Goal: Information Seeking & Learning: Learn about a topic

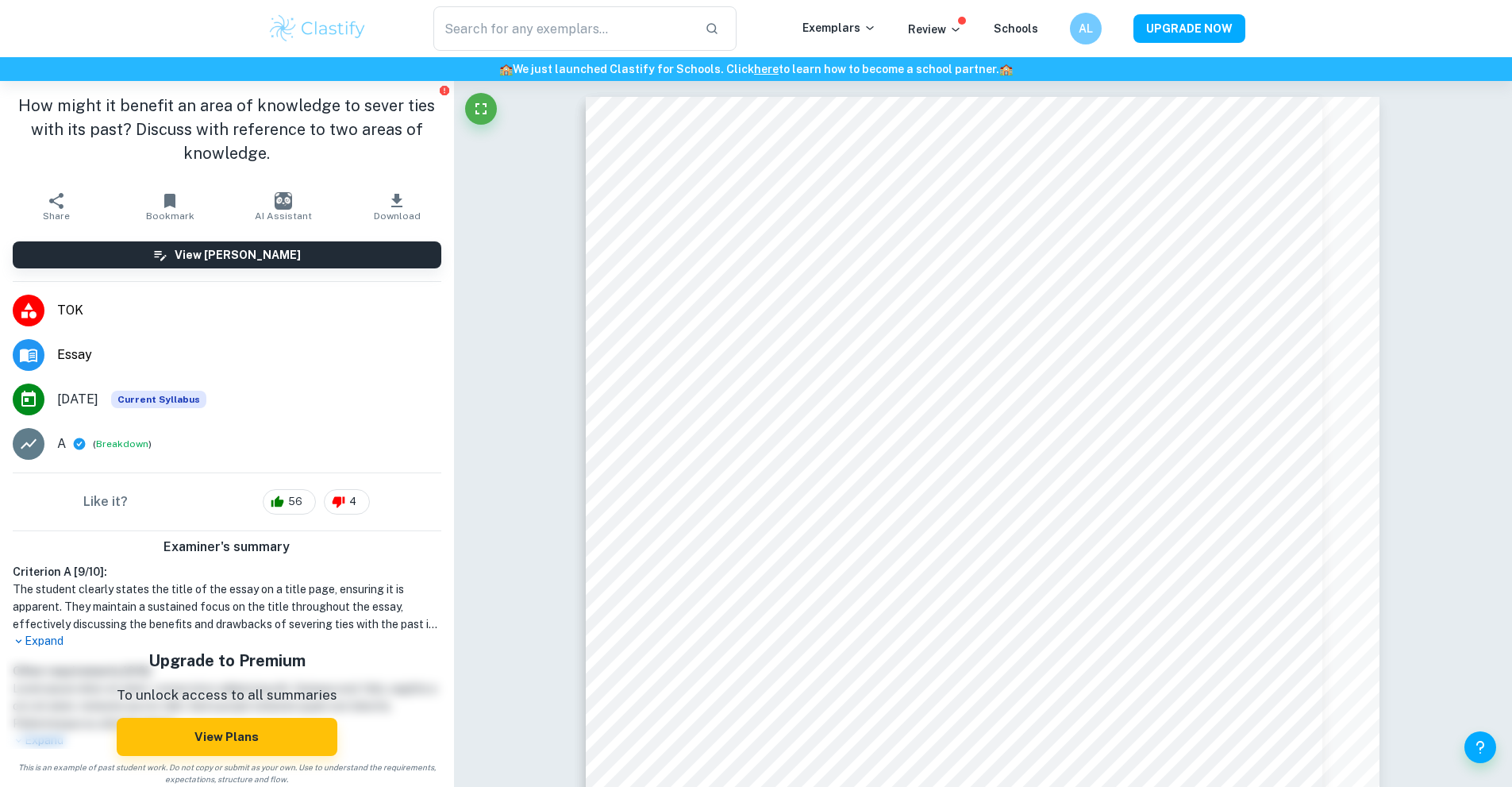
scroll to position [1271, 0]
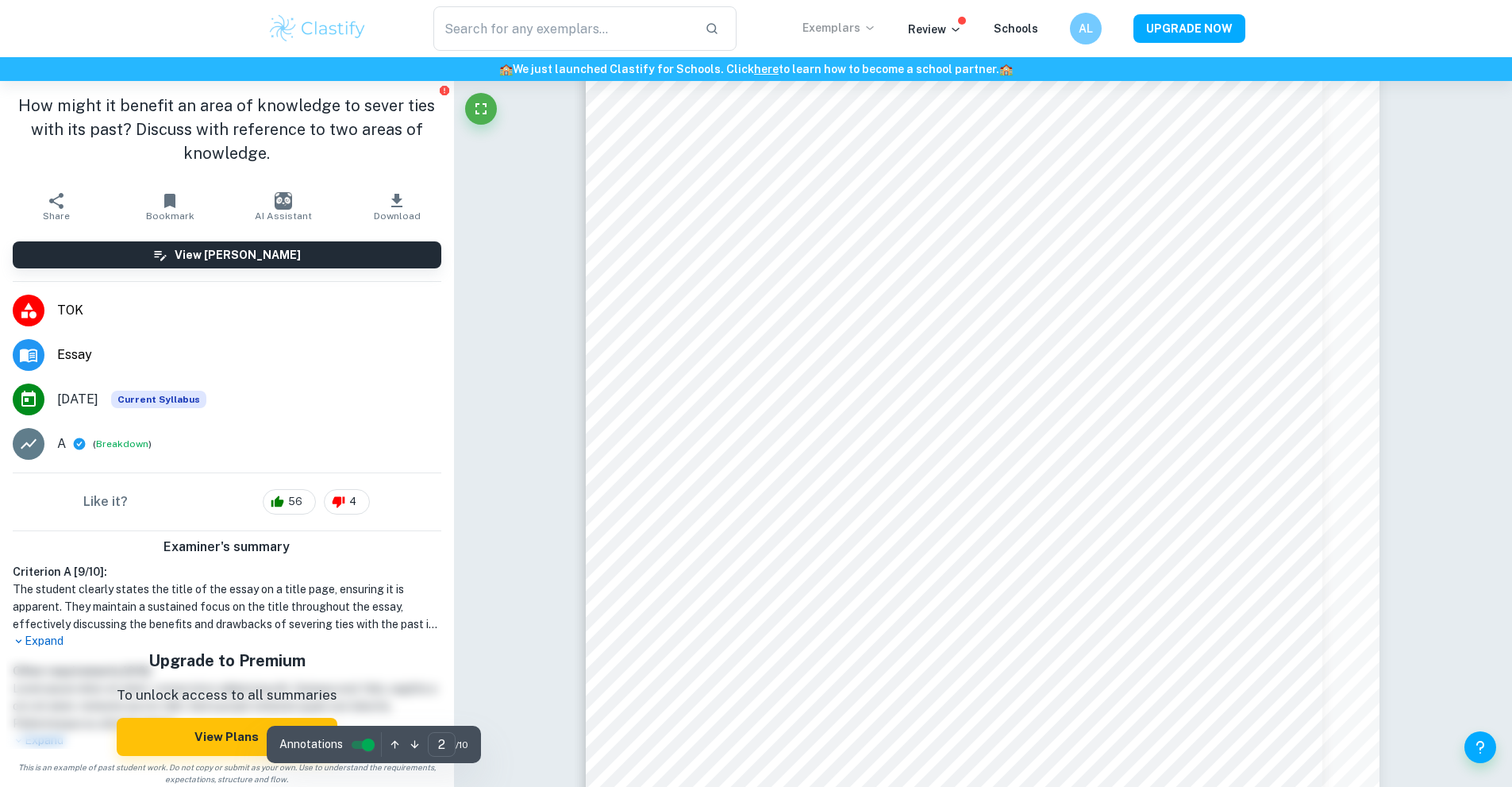
click at [803, 37] on p "Exemplars" at bounding box center [840, 27] width 74 height 18
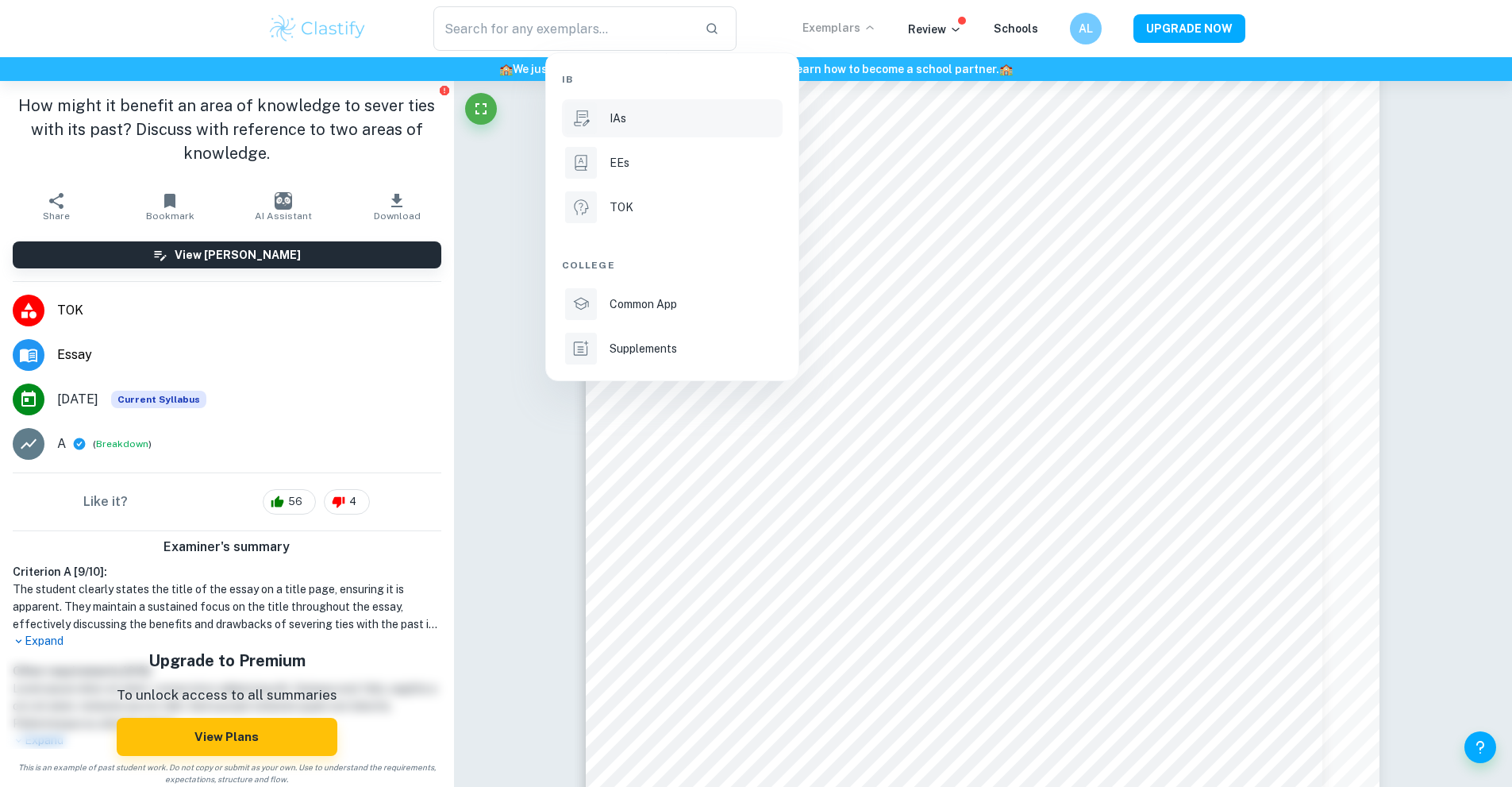
click at [626, 118] on p "IAs" at bounding box center [618, 118] width 17 height 18
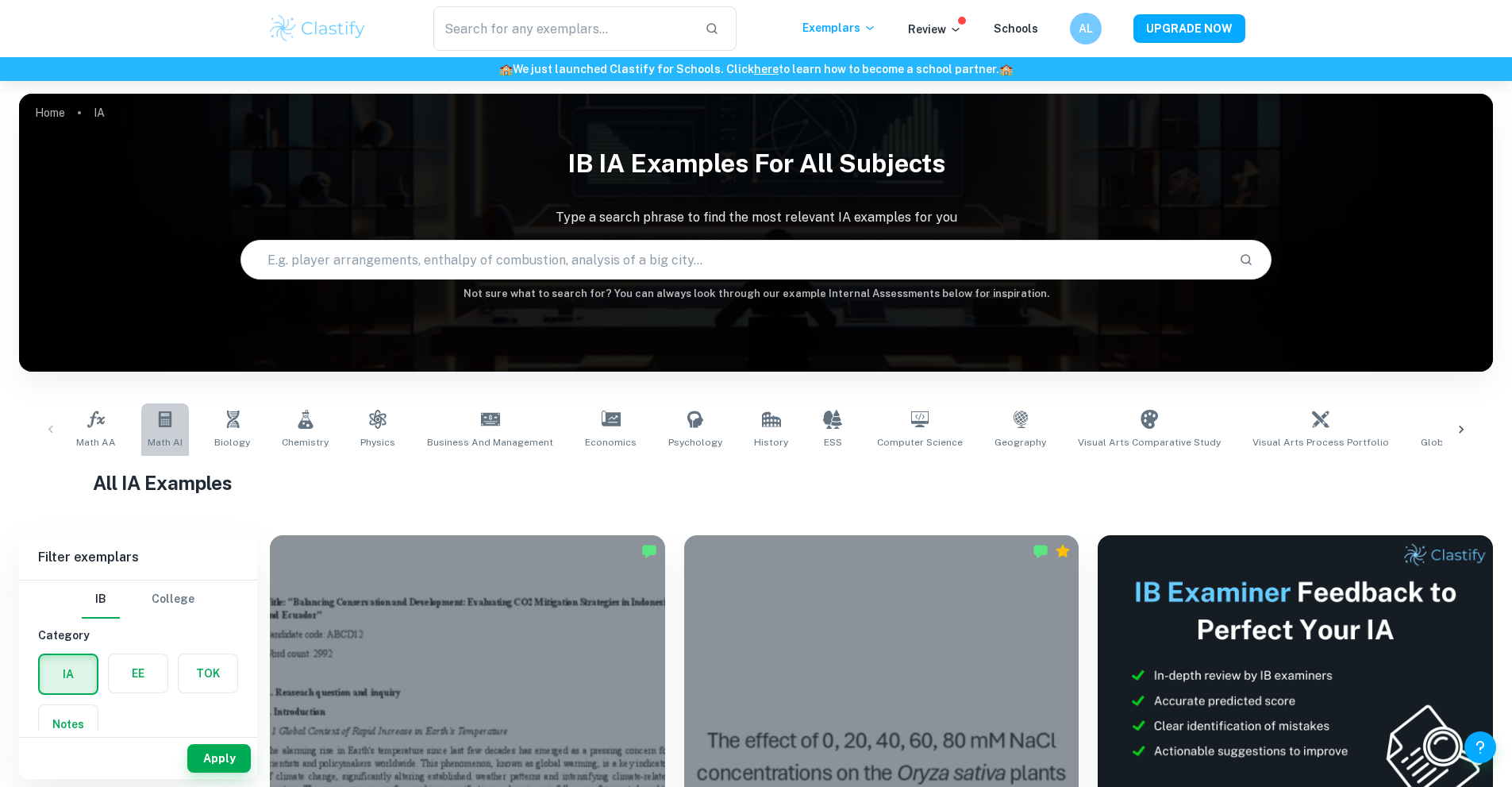
click at [189, 443] on link "Math AI" at bounding box center [165, 430] width 48 height 53
click at [116, 449] on span "Math AA" at bounding box center [96, 442] width 39 height 14
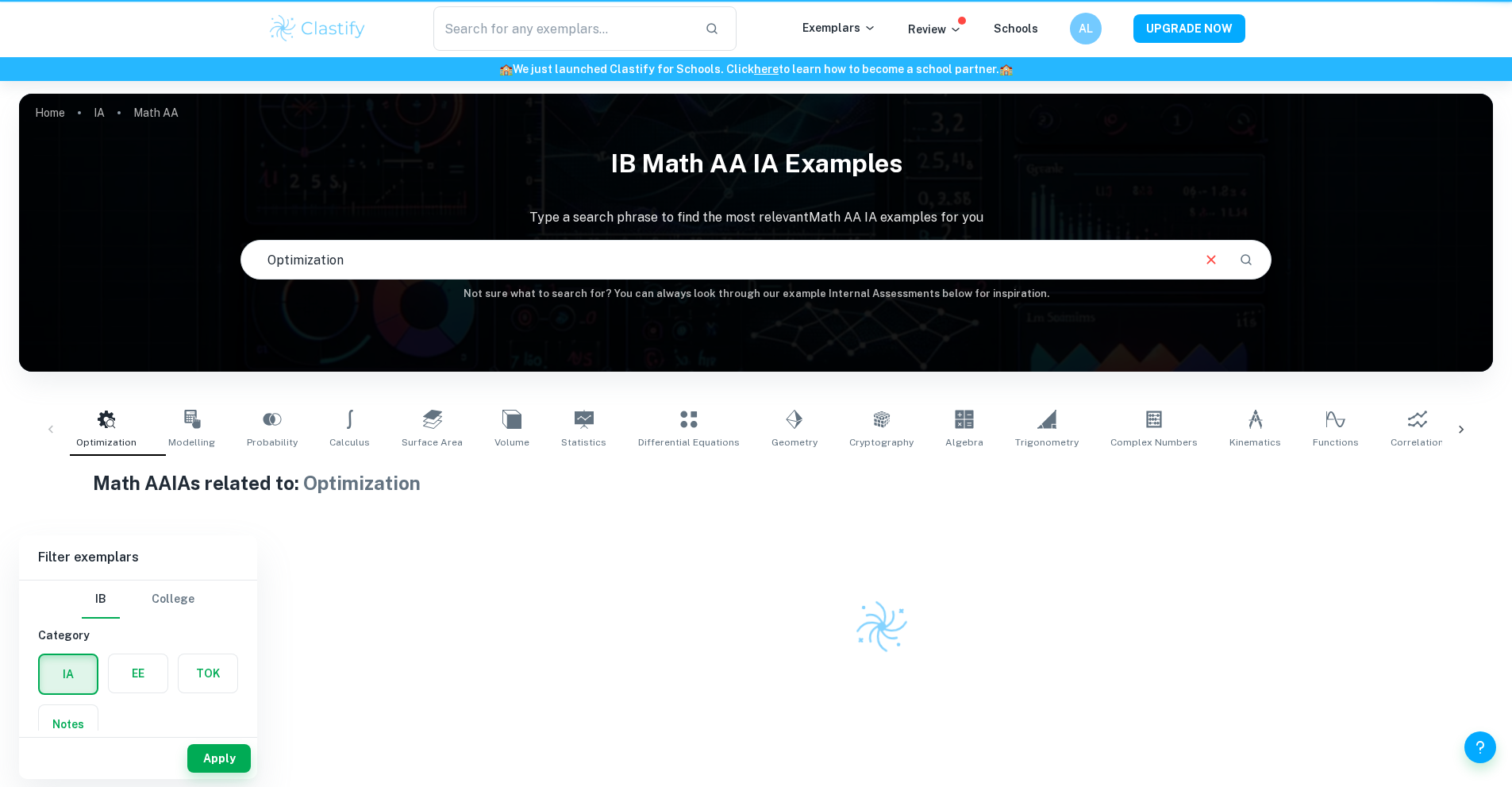
type input "Optimization"
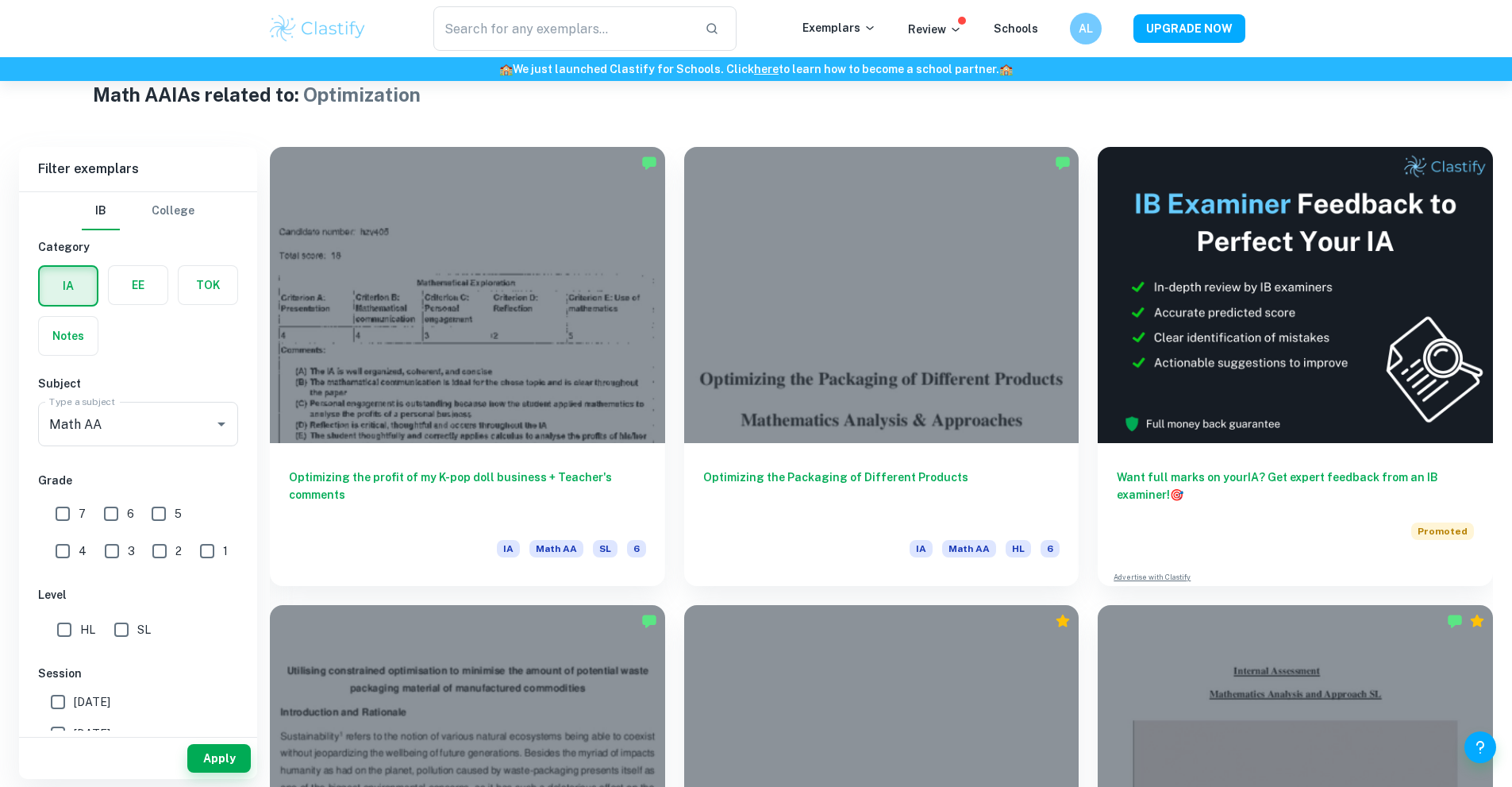
scroll to position [425, 0]
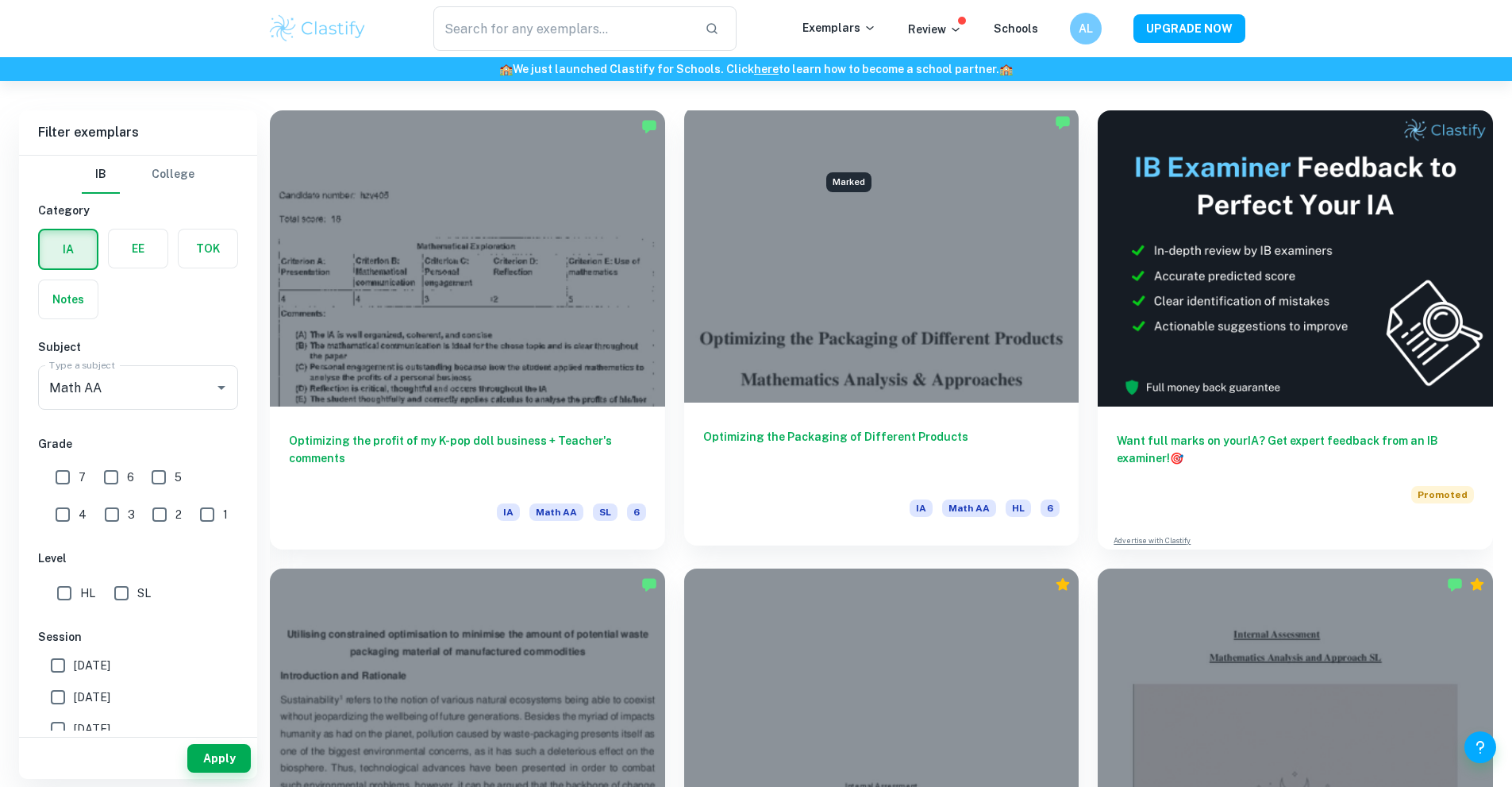
click at [1055, 130] on img "Marked" at bounding box center [1063, 122] width 16 height 16
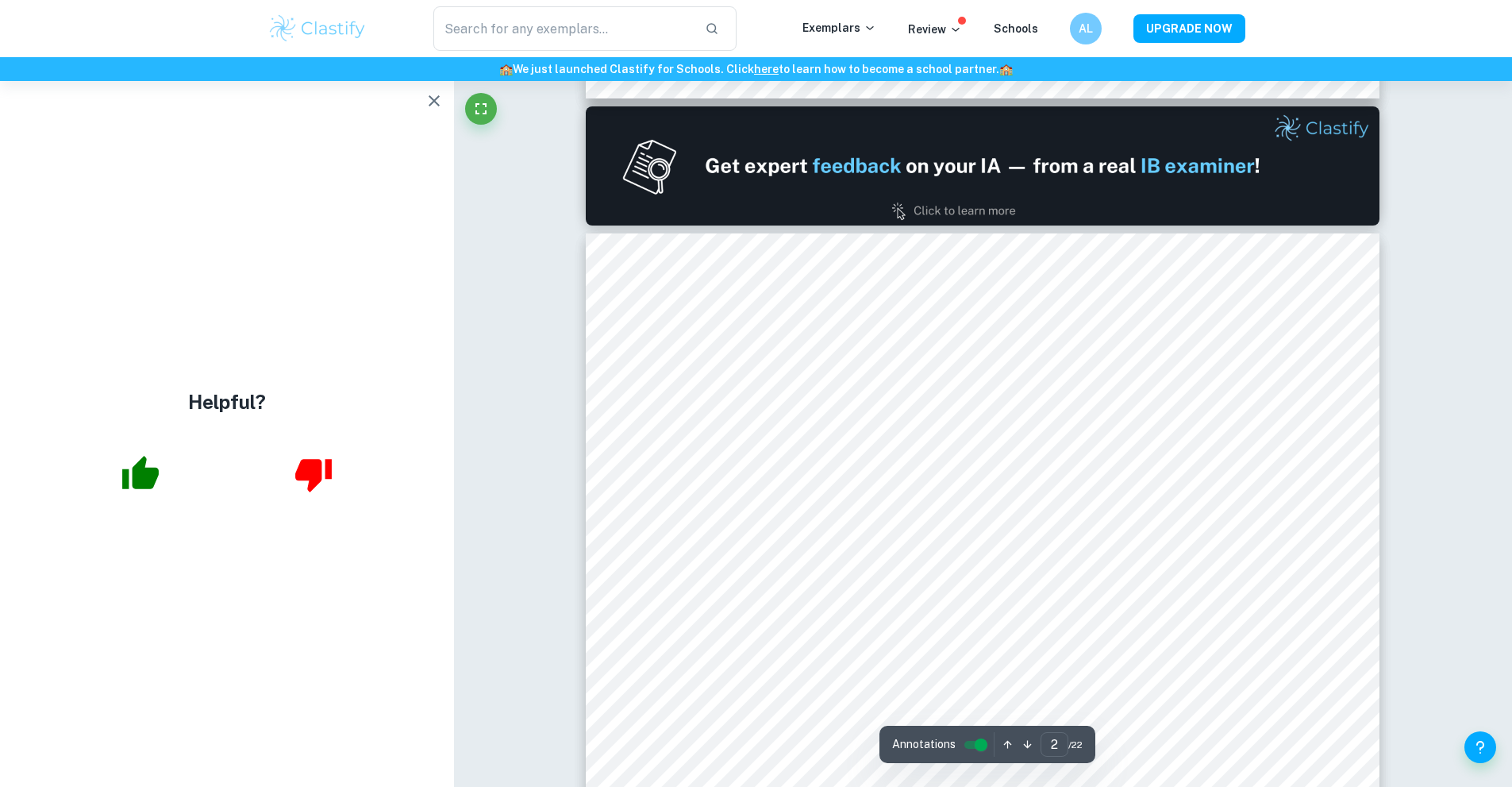
type input "1"
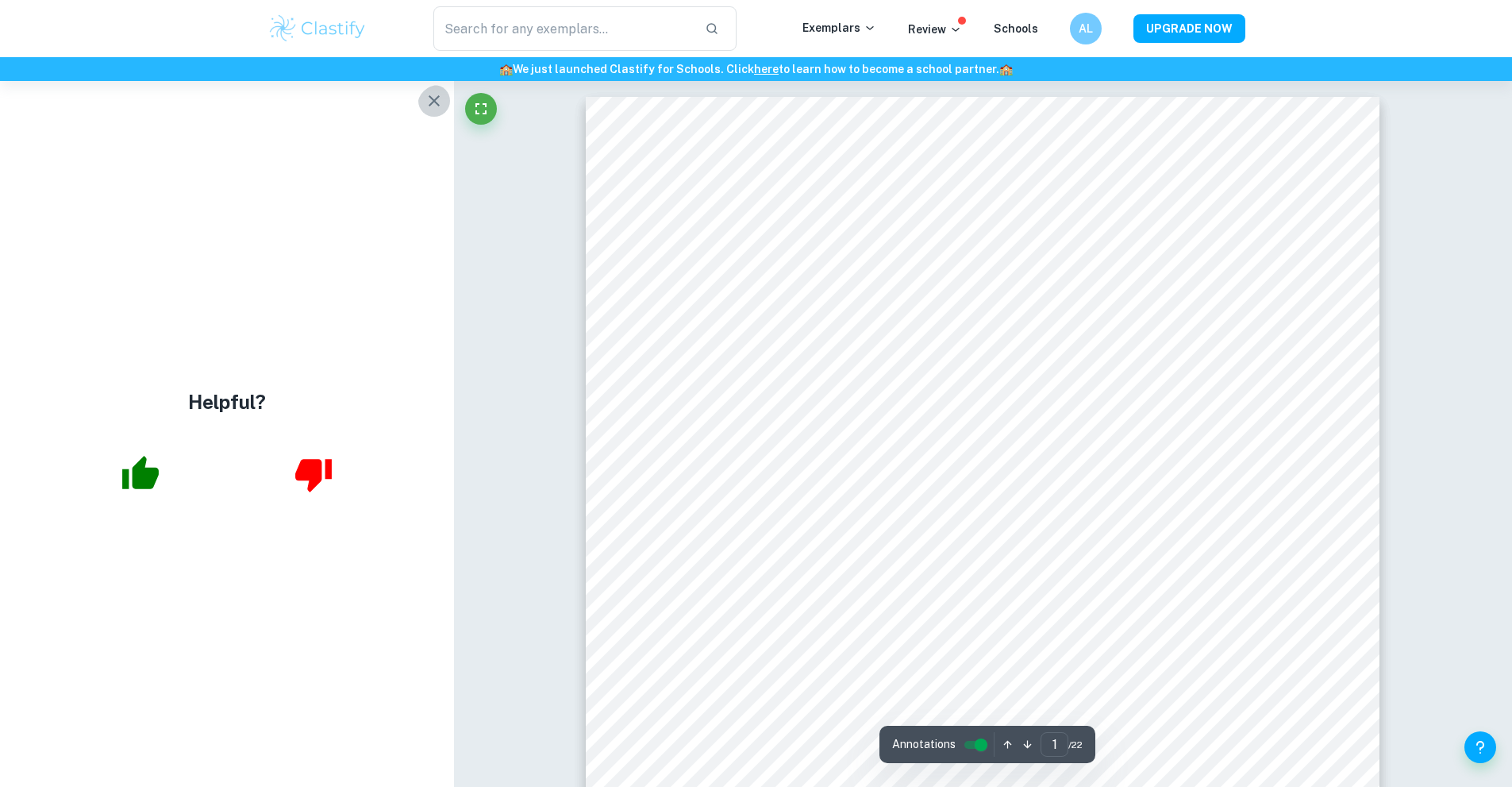
click at [425, 110] on icon "button" at bounding box center [434, 101] width 19 height 19
